Goal: Information Seeking & Learning: Learn about a topic

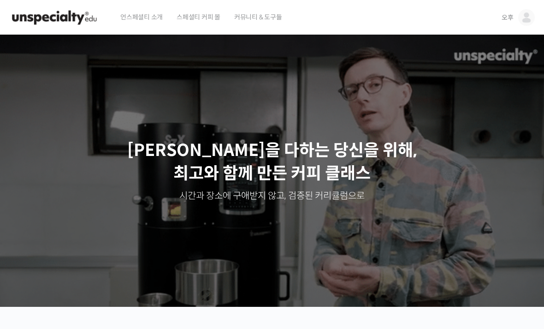
click at [506, 17] on span "오후" at bounding box center [508, 17] width 12 height 8
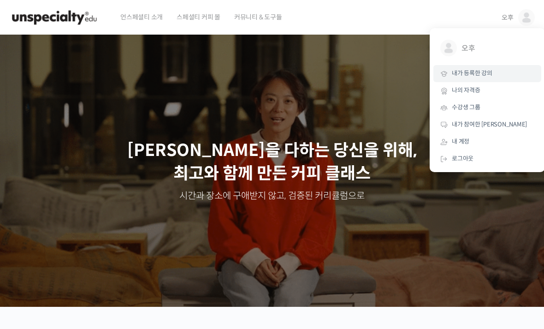
click at [493, 74] on link "내가 등록한 강의" at bounding box center [488, 73] width 108 height 17
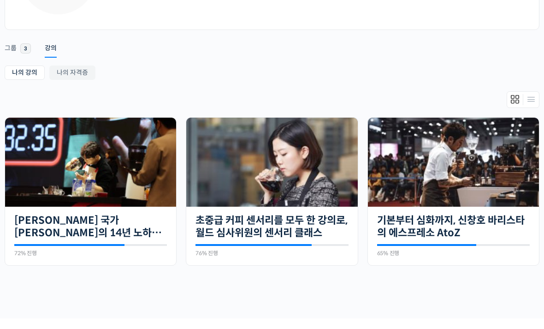
scroll to position [119, 0]
click at [504, 196] on img at bounding box center [453, 162] width 171 height 89
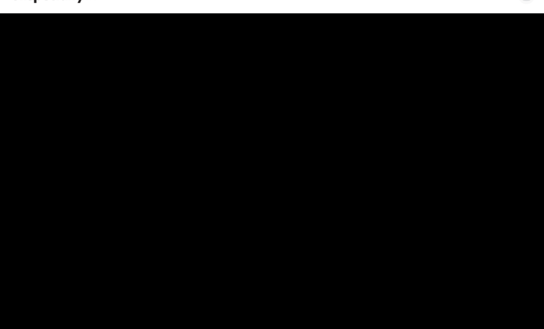
scroll to position [27, 0]
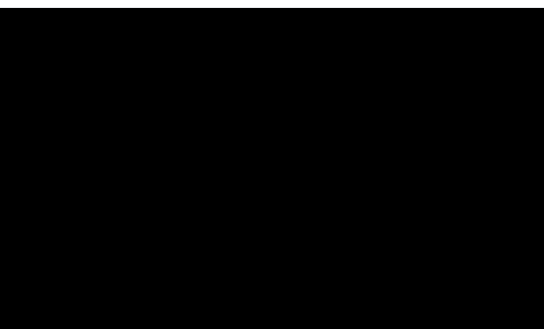
click at [360, 234] on video at bounding box center [272, 167] width 544 height 318
click at [291, 257] on video at bounding box center [272, 167] width 544 height 318
click at [383, 268] on video at bounding box center [272, 167] width 544 height 318
click at [408, 242] on video at bounding box center [272, 167] width 544 height 318
click at [475, 137] on video at bounding box center [272, 167] width 544 height 318
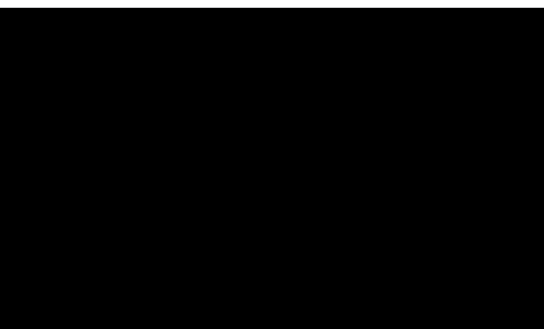
click at [414, 20] on video at bounding box center [272, 167] width 544 height 318
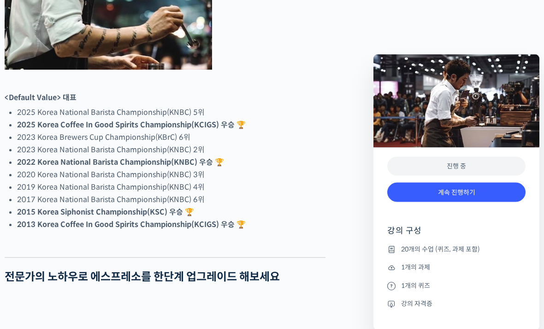
scroll to position [567, 0]
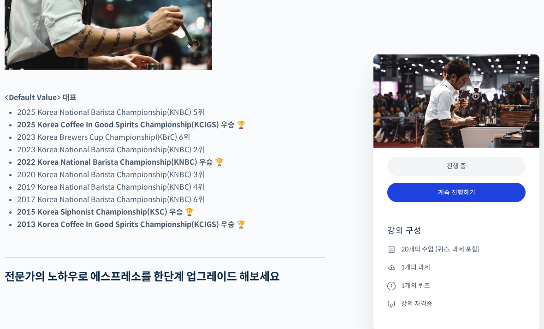
click at [482, 195] on link "계속 진행하기" at bounding box center [456, 193] width 138 height 20
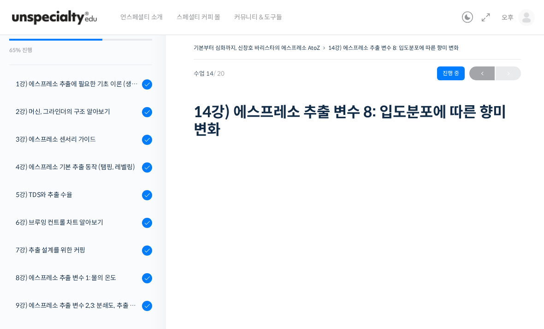
scroll to position [80, 0]
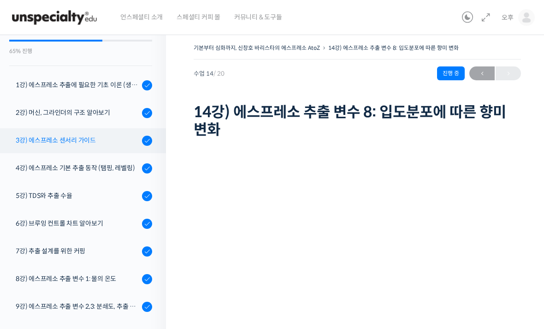
click at [105, 142] on div "3강) 에스프레소 센서리 가이드" at bounding box center [78, 140] width 124 height 10
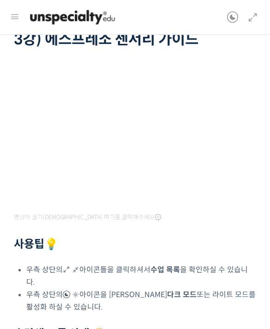
scroll to position [6, 0]
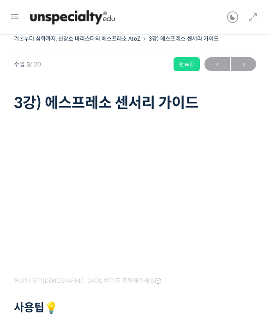
click at [194, 65] on div "완료함" at bounding box center [186, 65] width 26 height 14
click at [254, 18] on icon at bounding box center [252, 17] width 11 height 11
click at [251, 22] on icon at bounding box center [252, 17] width 11 height 11
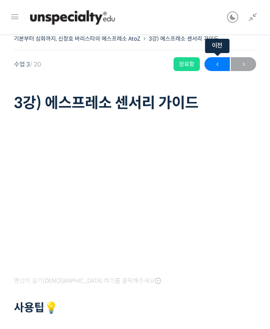
click at [217, 67] on span "←" at bounding box center [216, 64] width 25 height 12
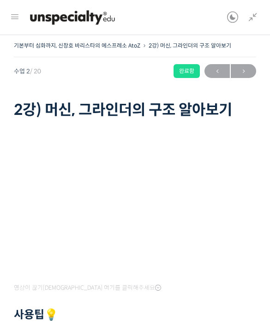
click at [14, 21] on icon at bounding box center [14, 17] width 11 height 11
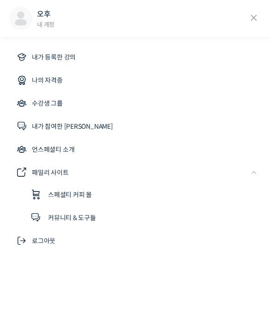
click at [254, 18] on icon at bounding box center [254, 18] width 14 height 14
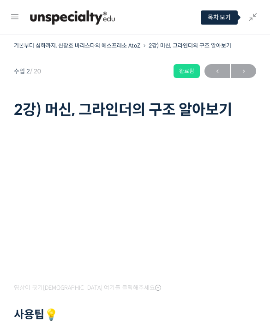
click at [252, 18] on icon at bounding box center [252, 17] width 11 height 11
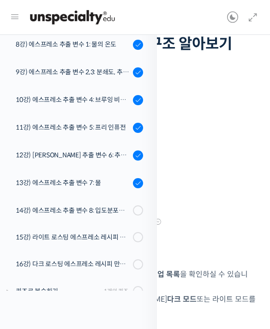
scroll to position [284, 0]
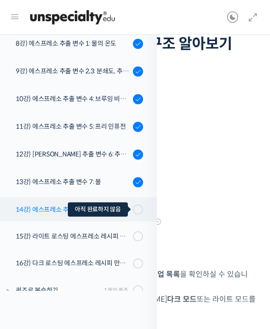
click at [143, 208] on span at bounding box center [140, 210] width 5 height 10
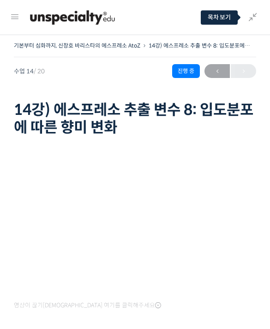
click at [250, 18] on icon at bounding box center [252, 17] width 11 height 11
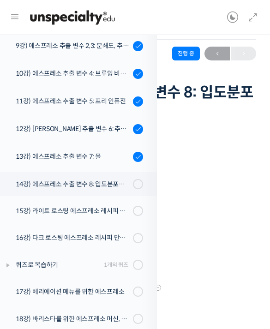
scroll to position [19, 0]
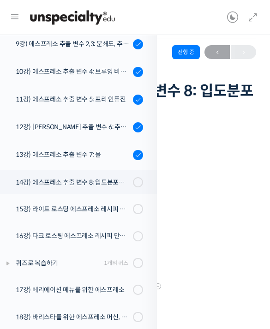
click at [230, 119] on div at bounding box center [135, 119] width 242 height 3
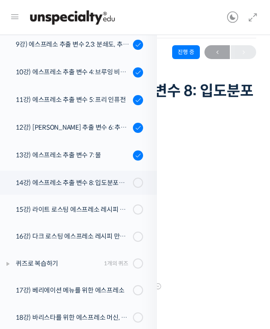
click at [175, 121] on div "영상이 끊기[DEMOGRAPHIC_DATA] 여기를 클릭해주세요 완료 처리하기" at bounding box center [135, 250] width 242 height 261
click at [189, 48] on div "진행 중" at bounding box center [186, 52] width 28 height 14
click at [254, 17] on icon at bounding box center [252, 17] width 11 height 11
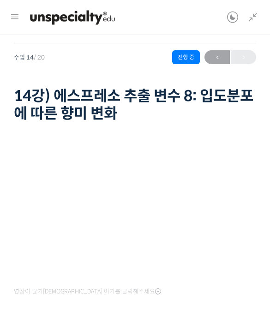
scroll to position [13, 0]
